Goal: Information Seeking & Learning: Learn about a topic

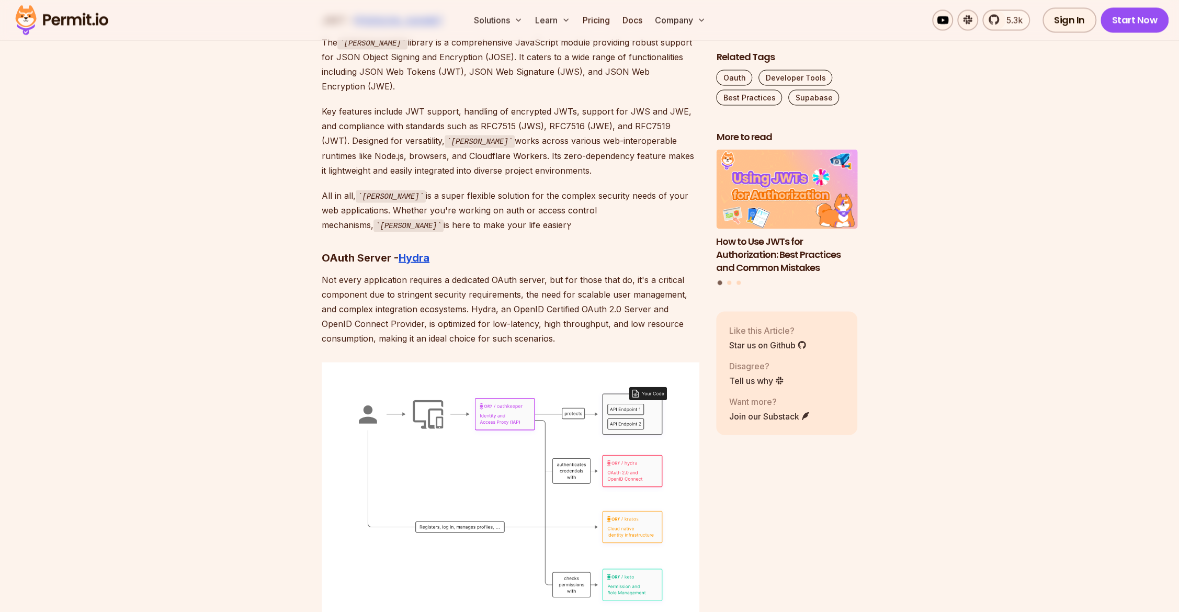
scroll to position [4875, 0]
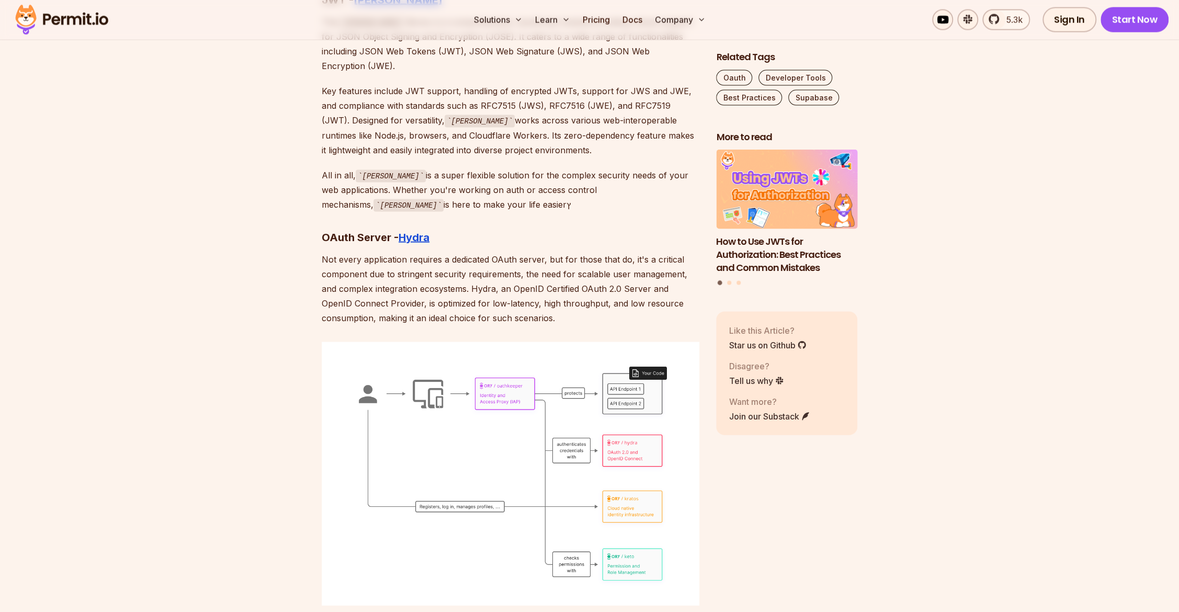
click at [340, 231] on strong "OAuth Server -" at bounding box center [360, 237] width 77 height 13
drag, startPoint x: 340, startPoint y: 206, endPoint x: 418, endPoint y: 205, distance: 78.5
click at [418, 229] on h3 "OAuth Server - Hydra" at bounding box center [511, 237] width 378 height 17
click at [378, 252] on p "Not every application requires a dedicated OAuth server, but for those that do,…" at bounding box center [511, 288] width 378 height 73
drag, startPoint x: 378, startPoint y: 229, endPoint x: 537, endPoint y: 227, distance: 159.1
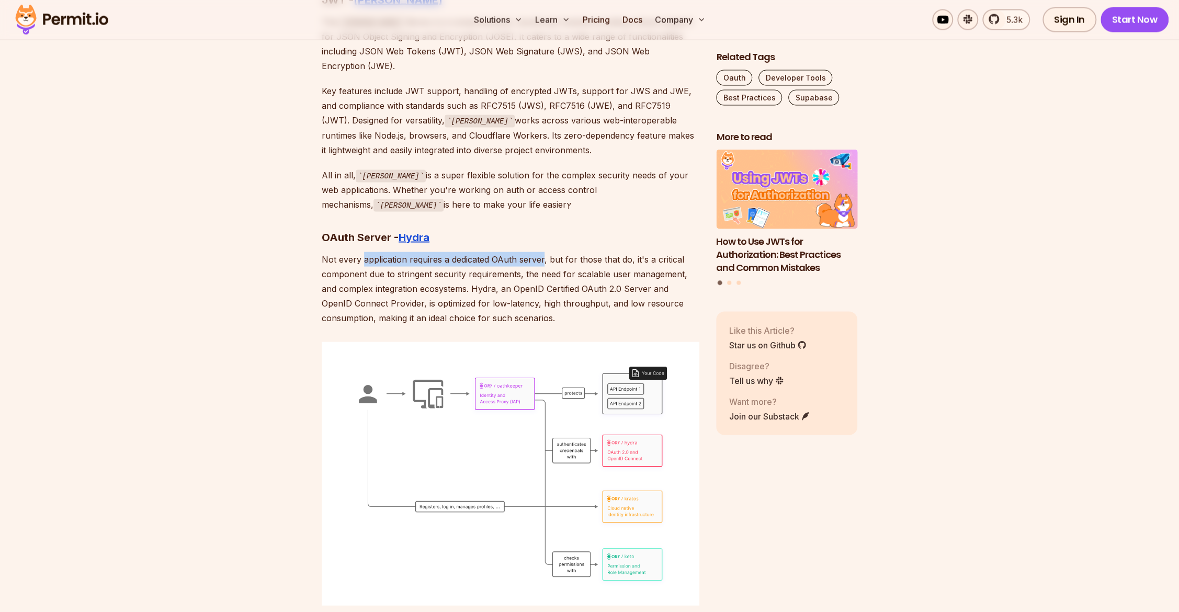
click at [537, 252] on p "Not every application requires a dedicated OAuth server, but for those that do,…" at bounding box center [511, 288] width 378 height 73
click at [339, 252] on p "Not every application requires a dedicated OAuth server, but for those that do,…" at bounding box center [511, 288] width 378 height 73
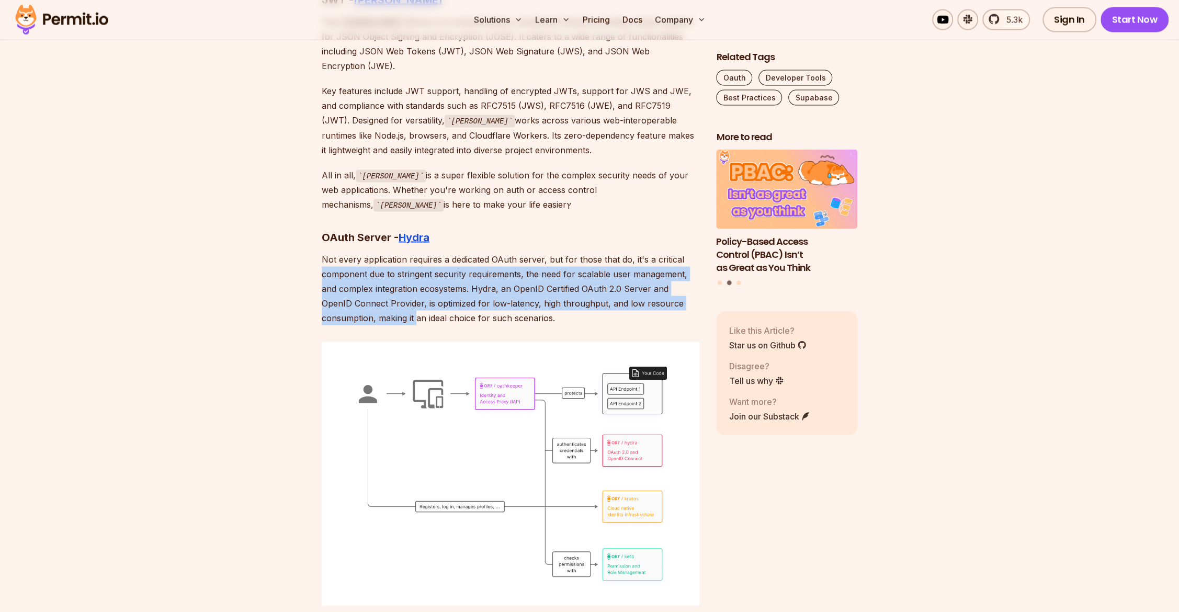
drag, startPoint x: 339, startPoint y: 241, endPoint x: 410, endPoint y: 288, distance: 84.6
click at [413, 288] on p "Not every application requires a dedicated OAuth server, but for those that do,…" at bounding box center [511, 288] width 378 height 73
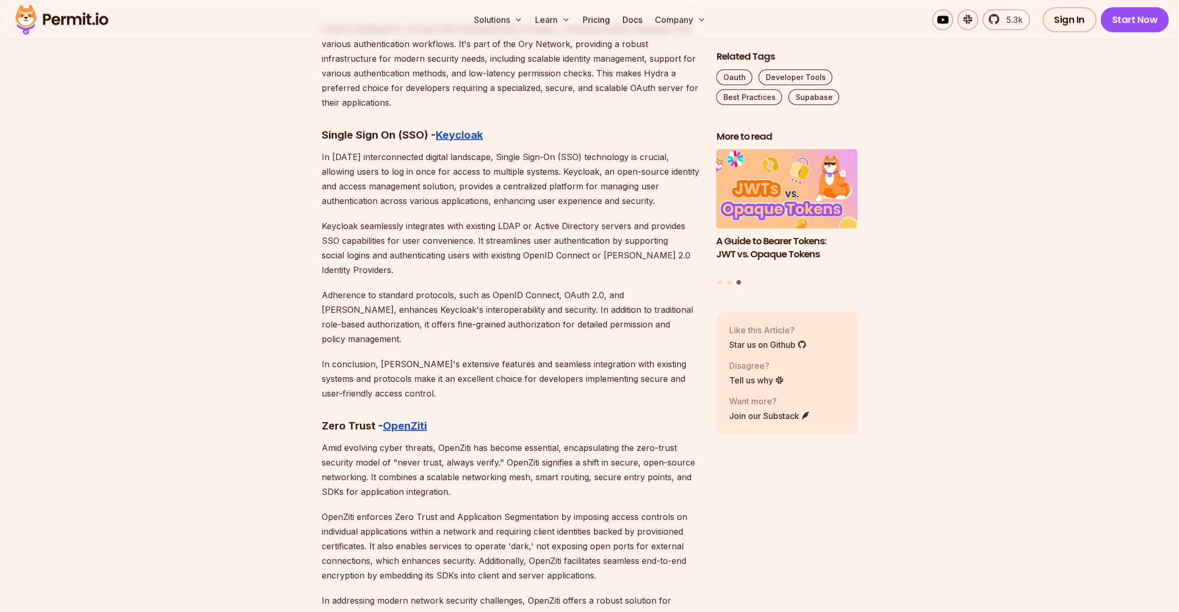
scroll to position [5503, 0]
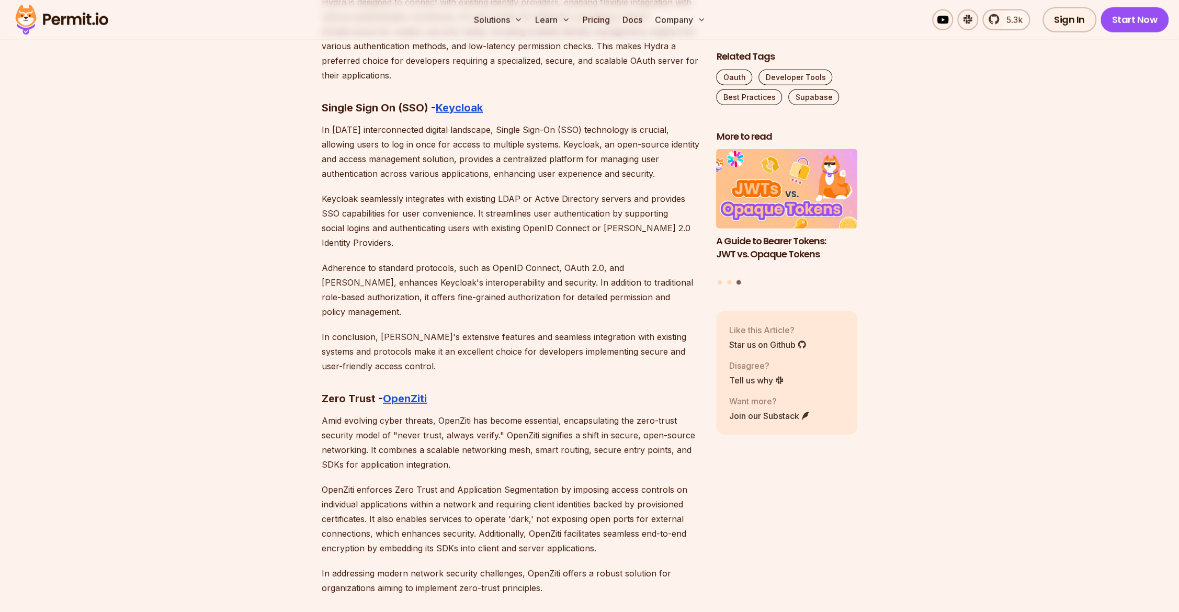
click at [391, 122] on p "In [DATE] interconnected digital landscape, Single Sign-On (SSO) technology is …" at bounding box center [511, 151] width 378 height 59
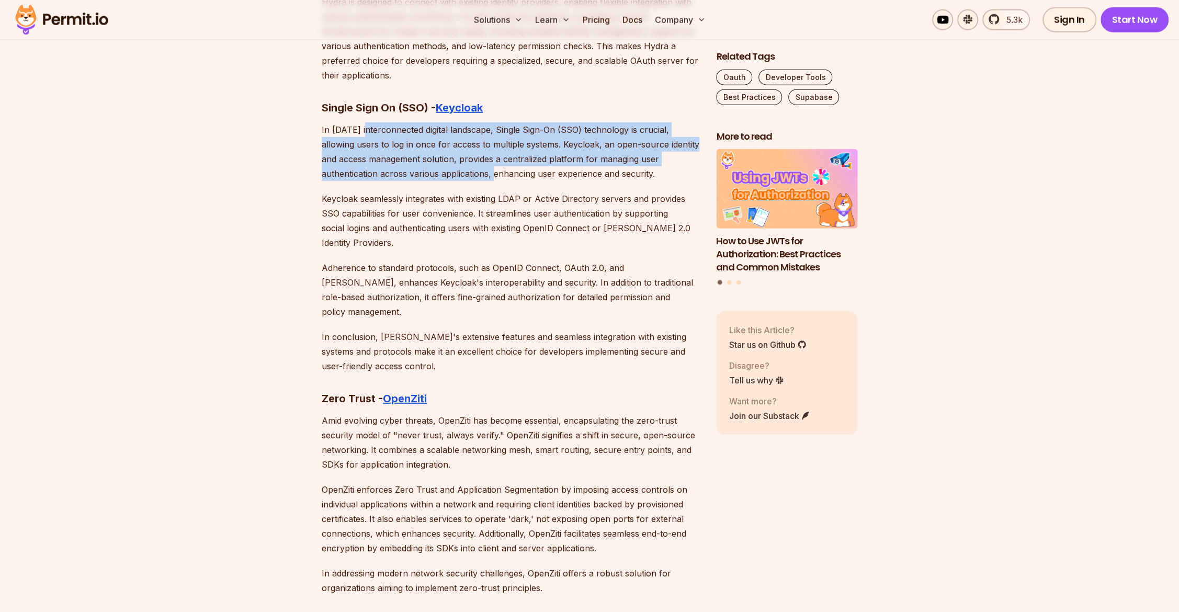
drag, startPoint x: 391, startPoint y: 96, endPoint x: 489, endPoint y: 142, distance: 108.1
click at [489, 142] on p "In [DATE] interconnected digital landscape, Single Sign-On (SSO) technology is …" at bounding box center [511, 151] width 378 height 59
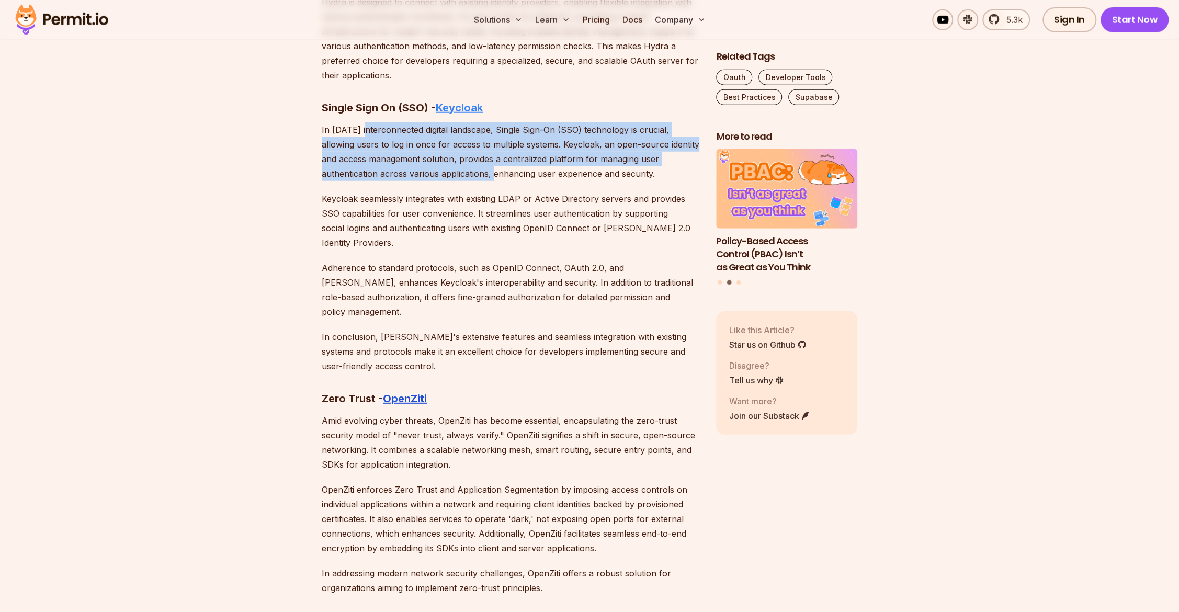
click at [466, 102] on strong "Keycloak" at bounding box center [459, 108] width 47 height 13
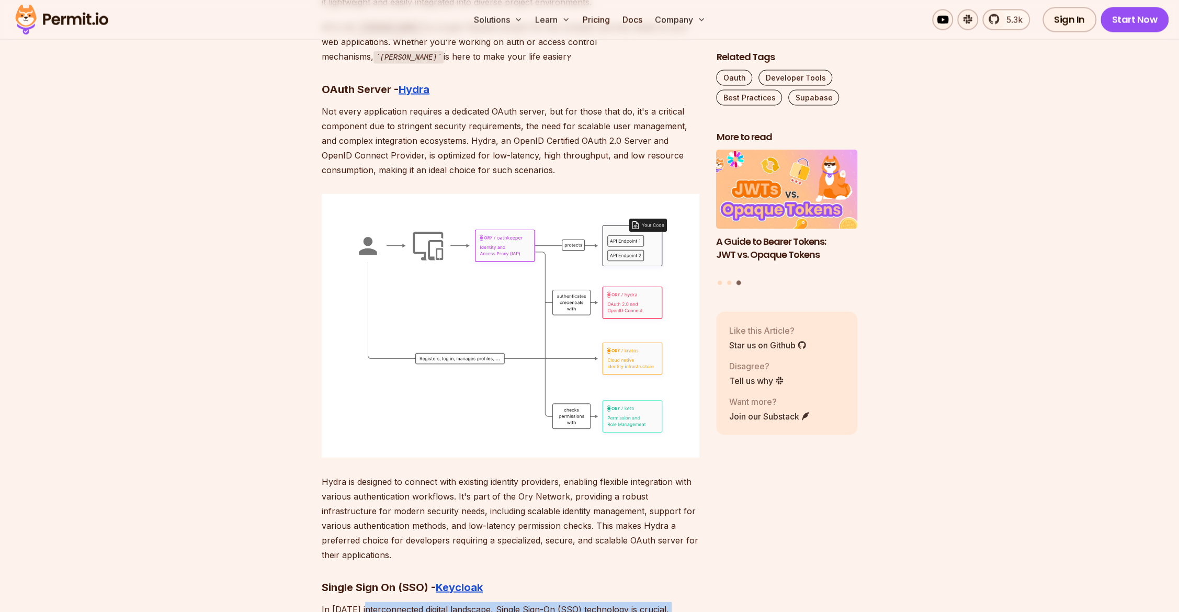
scroll to position [4818, 0]
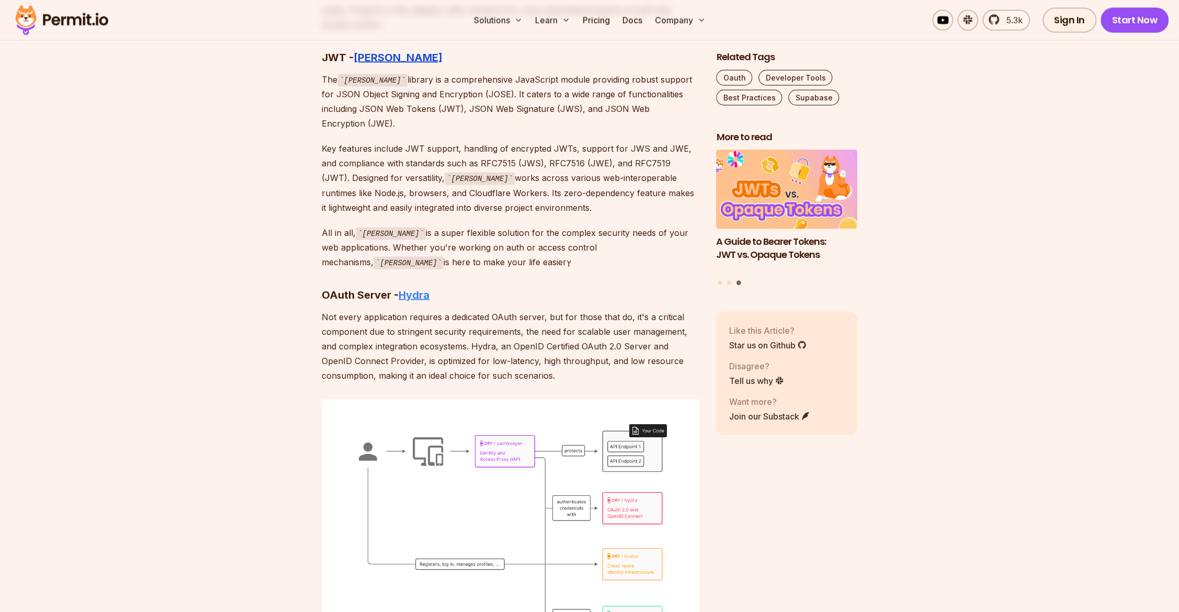
click at [414, 288] on strong "Hydra" at bounding box center [414, 294] width 31 height 13
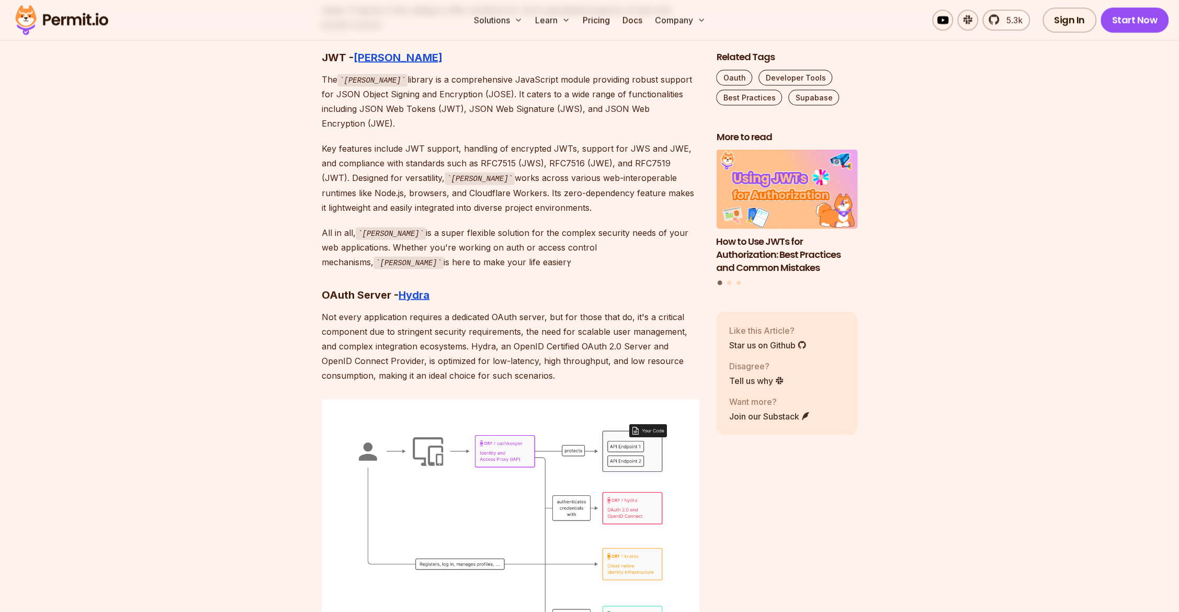
click at [479, 309] on p "Not every application requires a dedicated OAuth server, but for those that do,…" at bounding box center [511, 345] width 378 height 73
drag, startPoint x: 479, startPoint y: 284, endPoint x: 615, endPoint y: 285, distance: 135.5
click at [615, 309] on p "Not every application requires a dedicated OAuth server, but for those that do,…" at bounding box center [511, 345] width 378 height 73
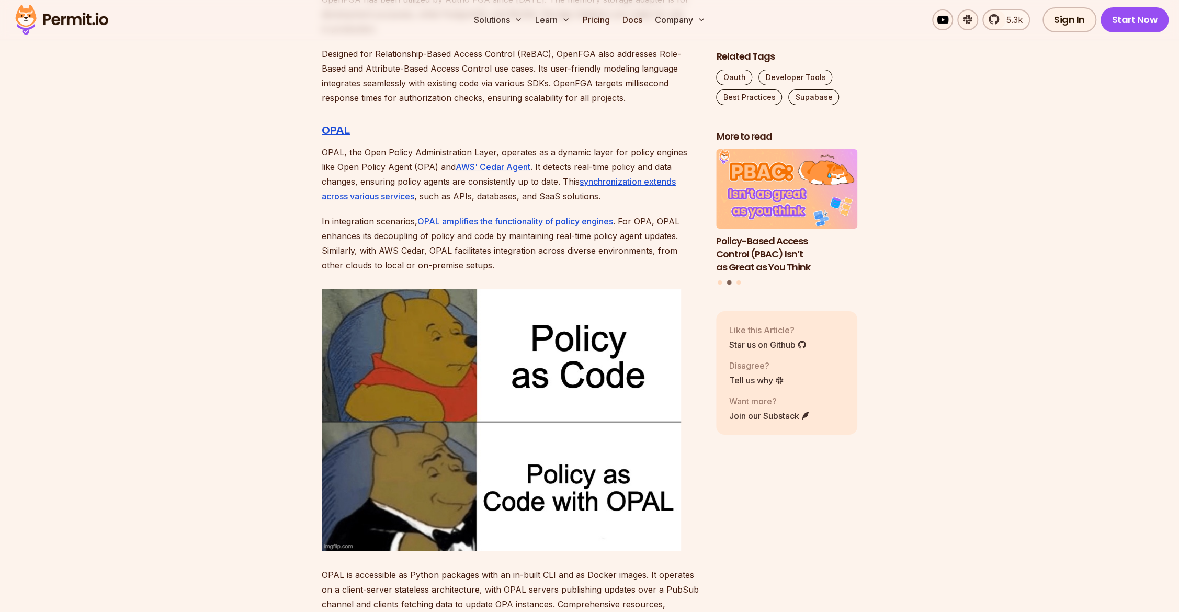
scroll to position [2991, 0]
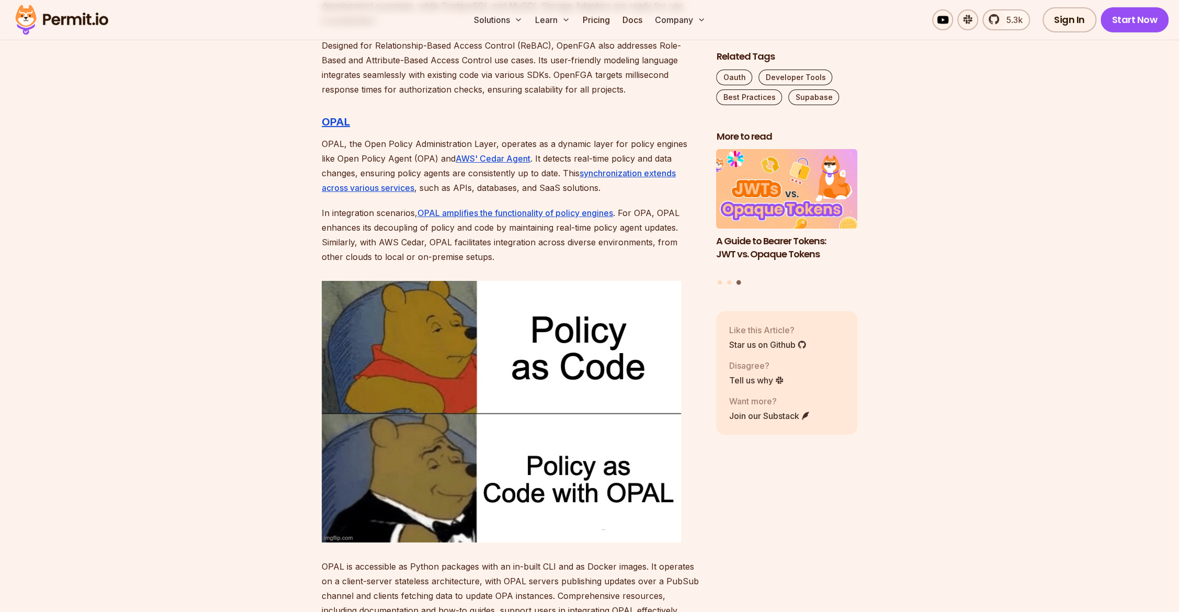
click at [564, 137] on p "OPAL, the Open Policy Administration Layer, operates as a dynamic layer for pol…" at bounding box center [511, 166] width 378 height 59
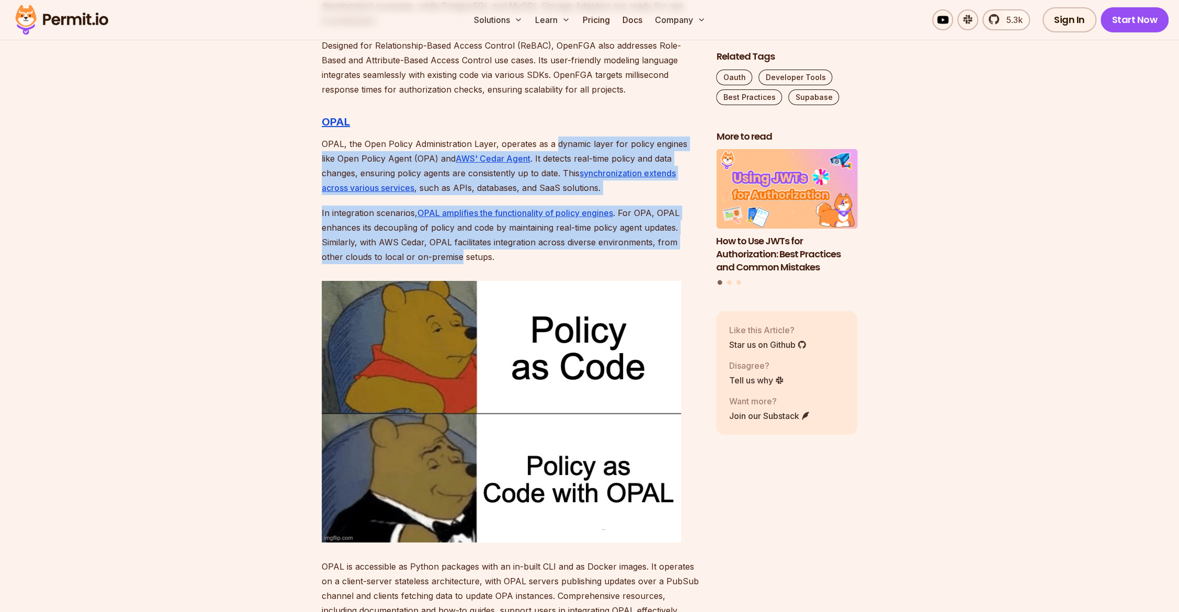
drag, startPoint x: 564, startPoint y: 125, endPoint x: 434, endPoint y: 234, distance: 170.0
click at [434, 241] on div "Introduction Authentication and Authorization are key in application developmen…" at bounding box center [511, 485] width 378 height 5606
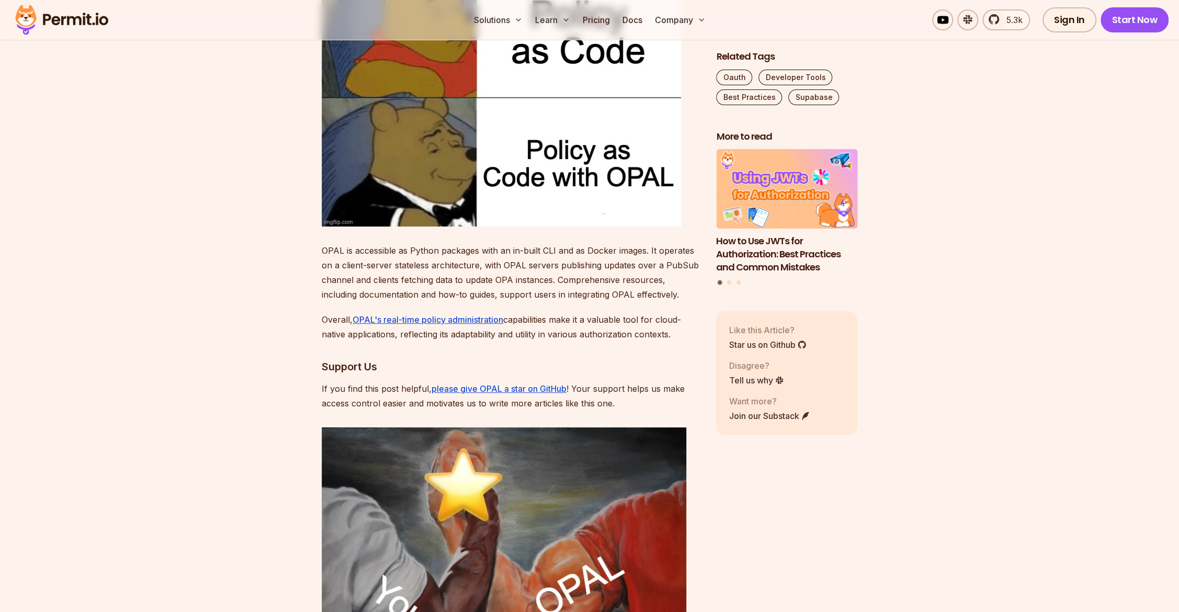
scroll to position [3333, 0]
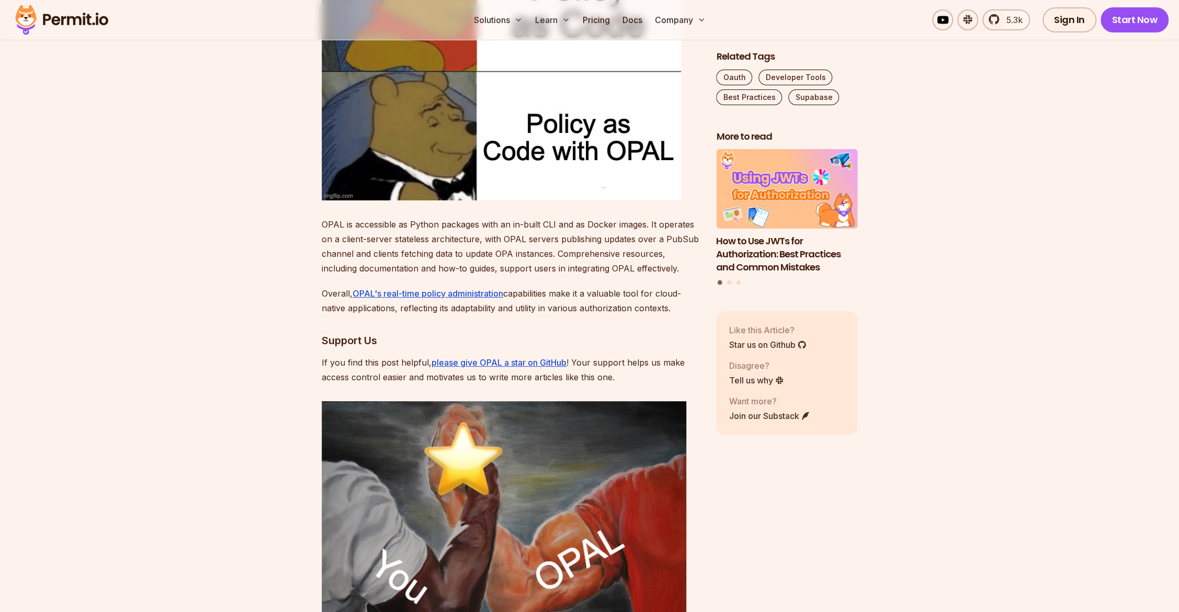
click at [423, 217] on p "OPAL is accessible as Python packages with an in-built CLI and as Docker images…" at bounding box center [511, 246] width 378 height 59
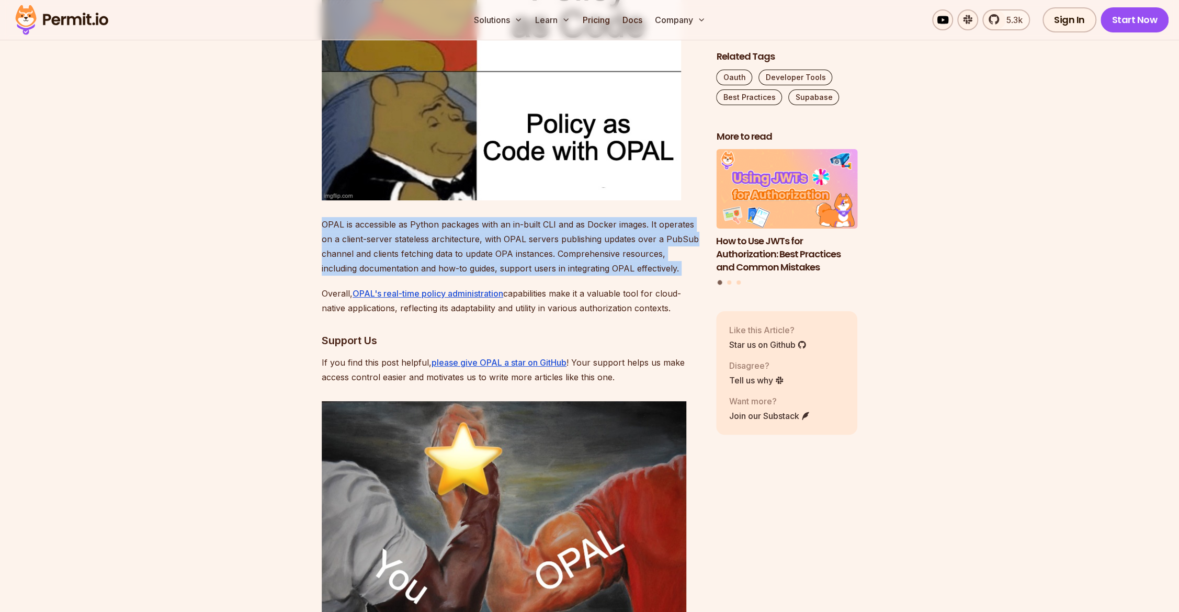
click at [423, 217] on p "OPAL is accessible as Python packages with an in-built CLI and as Docker images…" at bounding box center [511, 246] width 378 height 59
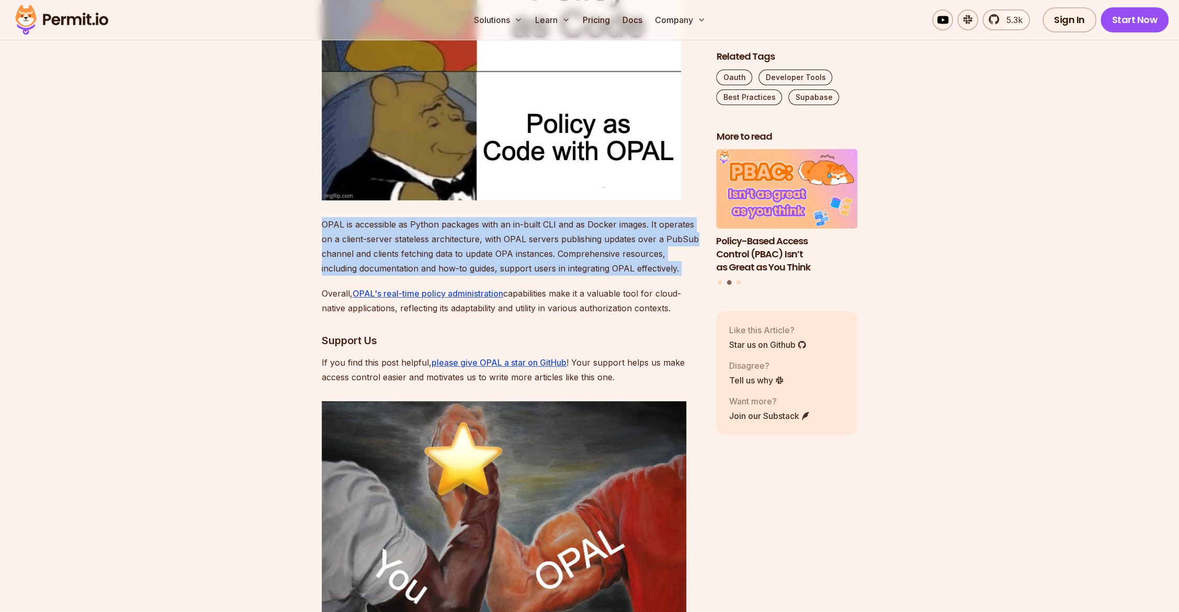
click at [423, 217] on p "OPAL is accessible as Python packages with an in-built CLI and as Docker images…" at bounding box center [511, 246] width 378 height 59
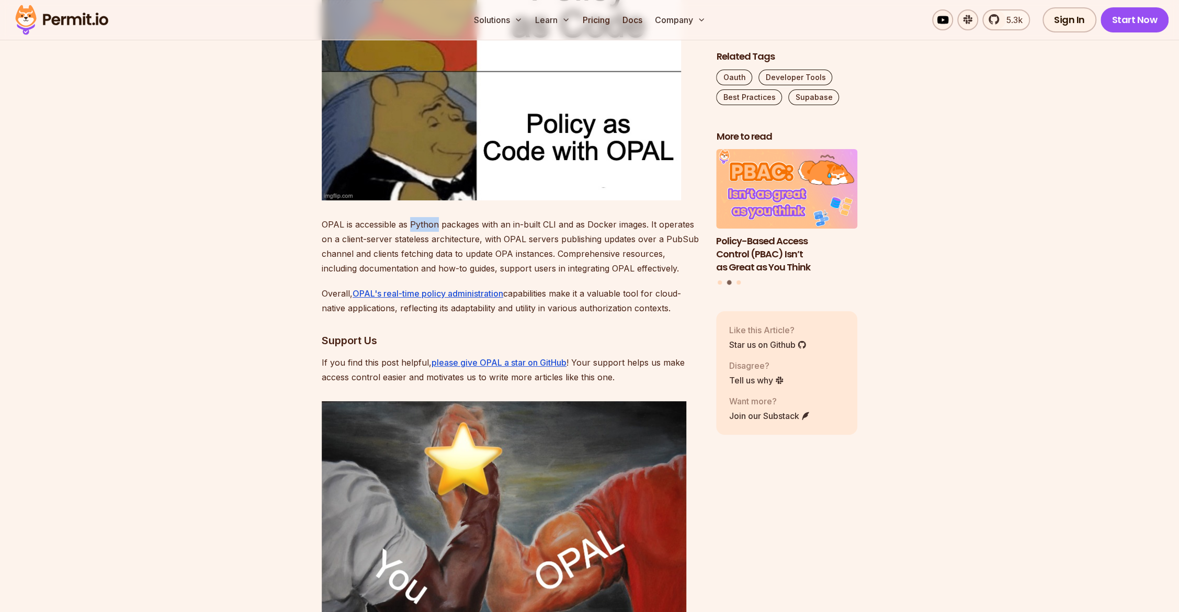
click at [423, 217] on p "OPAL is accessible as Python packages with an in-built CLI and as Docker images…" at bounding box center [511, 246] width 378 height 59
click at [480, 252] on p "OPAL is accessible as Python packages with an in-built CLI and as Docker images…" at bounding box center [511, 246] width 378 height 59
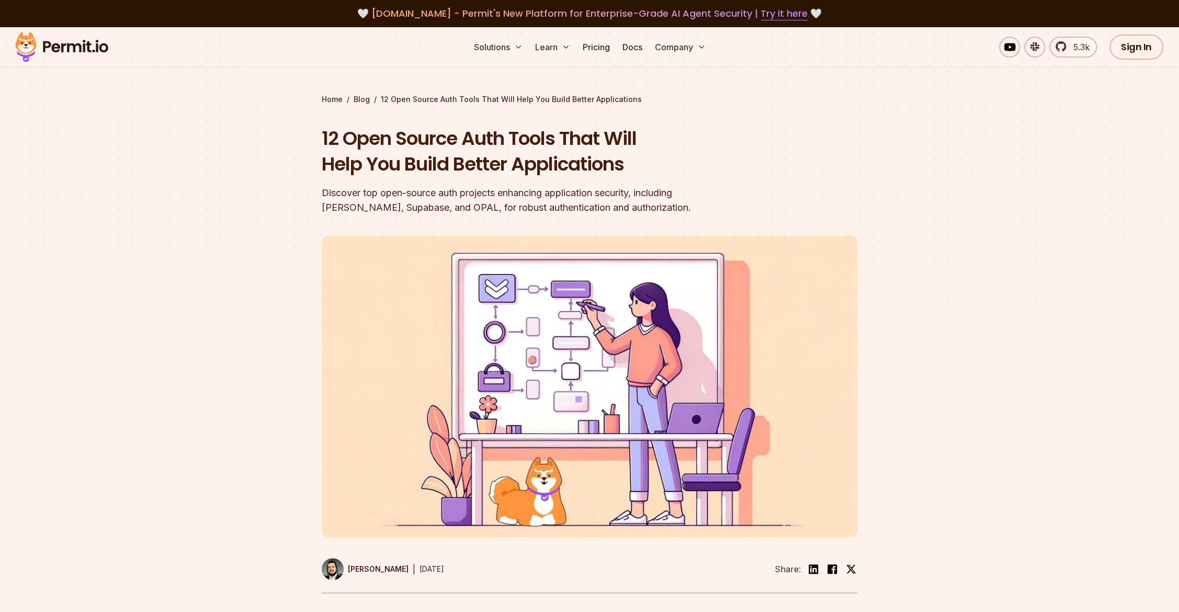
scroll to position [57, 0]
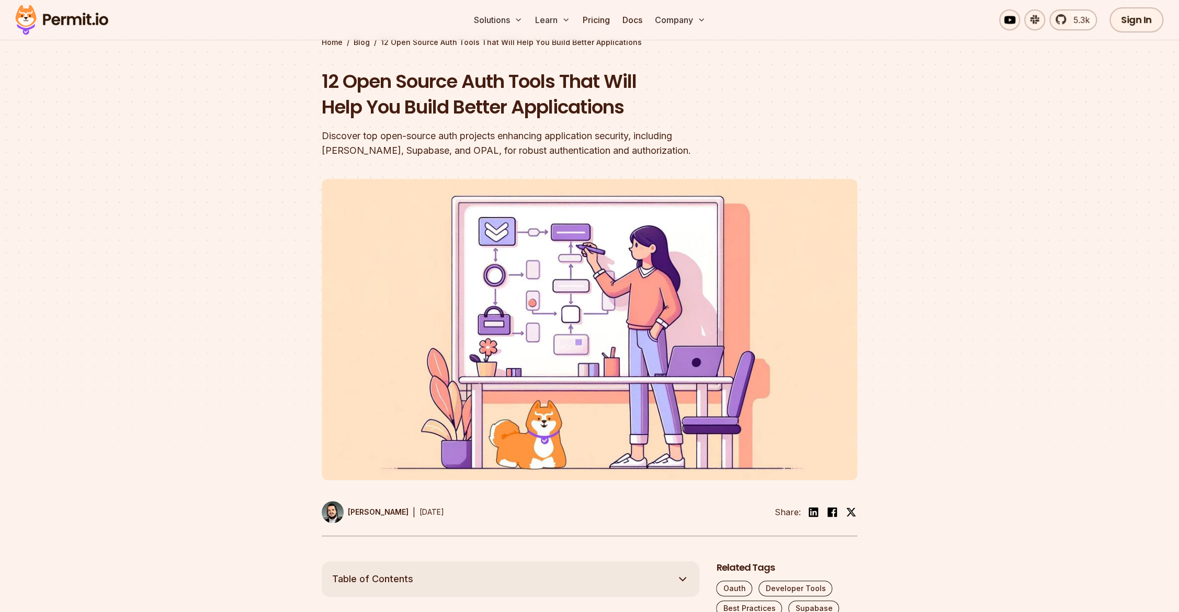
click at [354, 153] on div "Discover top open-source auth projects enhancing application security, includin…" at bounding box center [523, 143] width 402 height 29
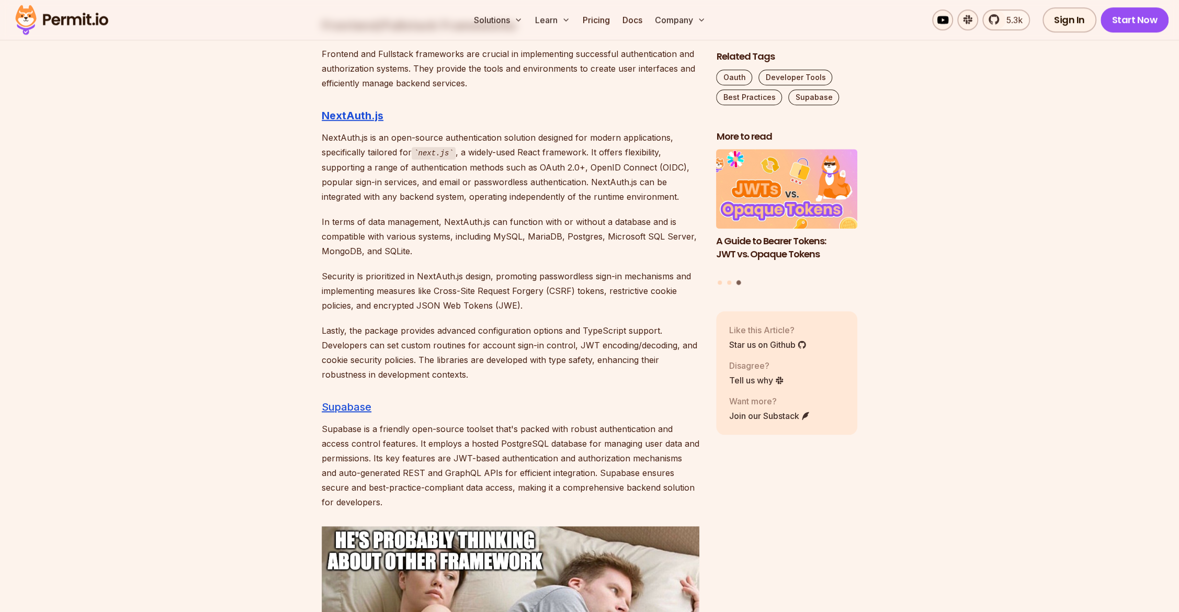
scroll to position [4167, 0]
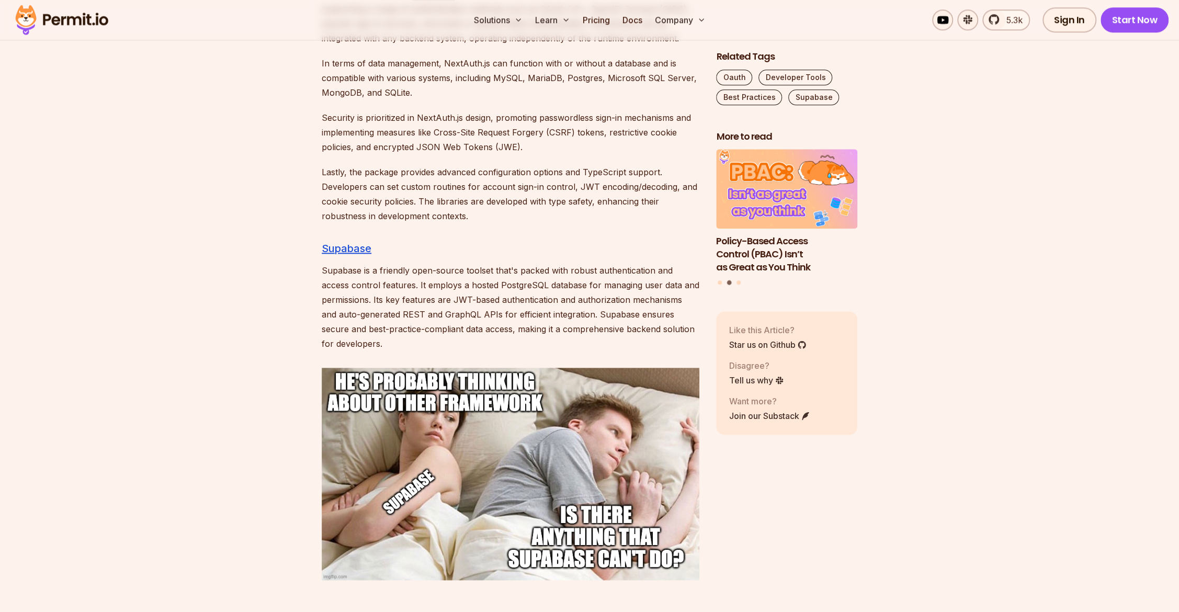
click at [521, 270] on p "Supabase is a friendly open-source toolset that's packed with robust authentica…" at bounding box center [511, 307] width 378 height 88
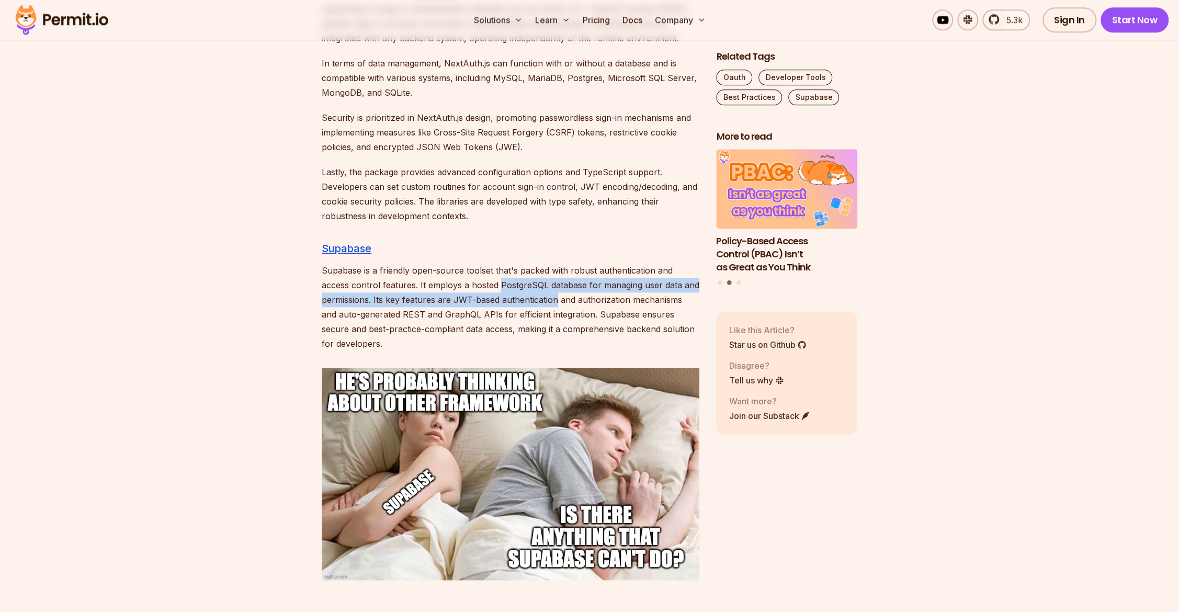
drag, startPoint x: 521, startPoint y: 270, endPoint x: 530, endPoint y: 277, distance: 10.8
click at [530, 277] on p "Supabase is a friendly open-source toolset that's packed with robust authentica…" at bounding box center [511, 307] width 378 height 88
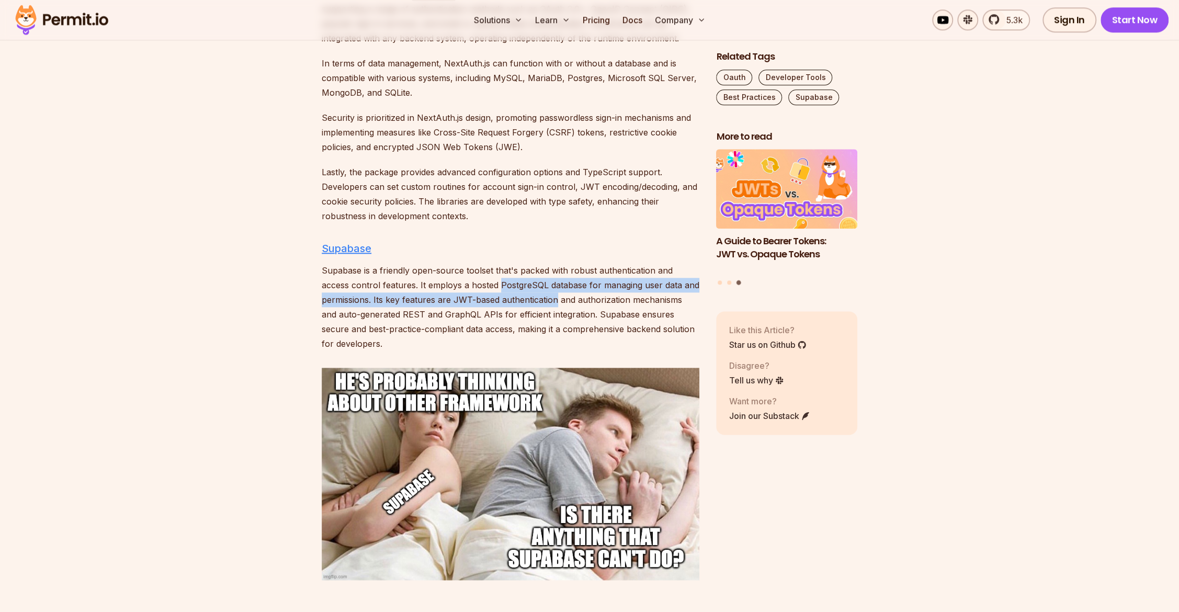
click at [338, 242] on link "Supabase" at bounding box center [347, 248] width 50 height 13
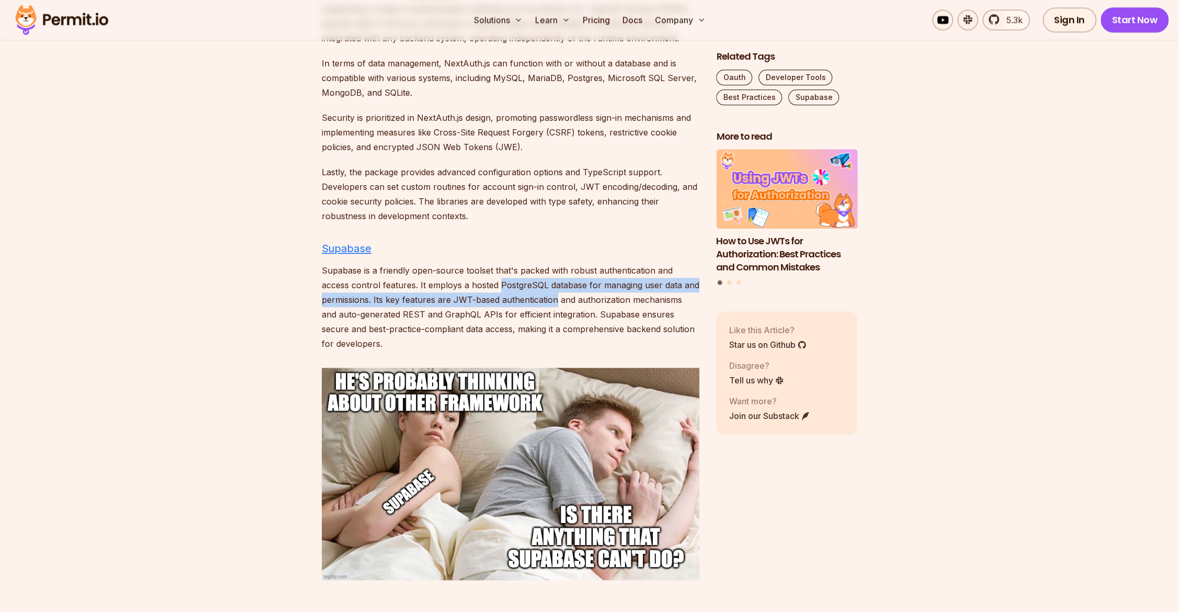
click at [353, 242] on link "Supabase" at bounding box center [347, 248] width 50 height 13
